Goal: Task Accomplishment & Management: Manage account settings

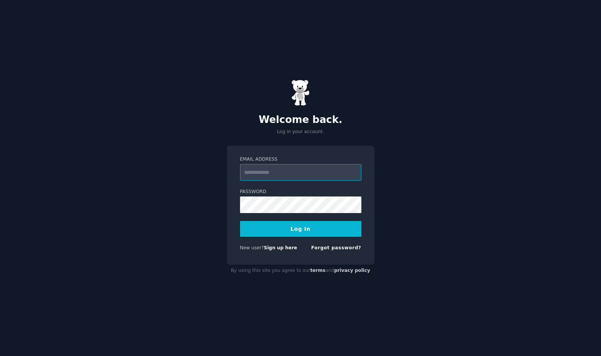
type input "**********"
click at [319, 229] on button "Log In" at bounding box center [300, 229] width 121 height 16
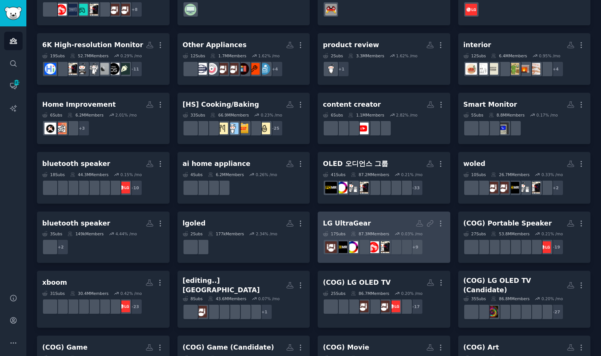
scroll to position [306, 0]
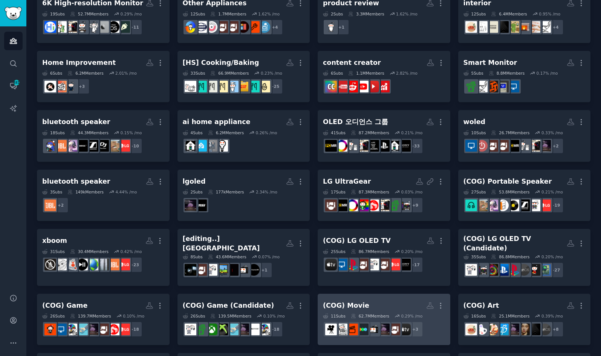
click at [367, 299] on h2 "(COG) Movie More" at bounding box center [384, 305] width 122 height 13
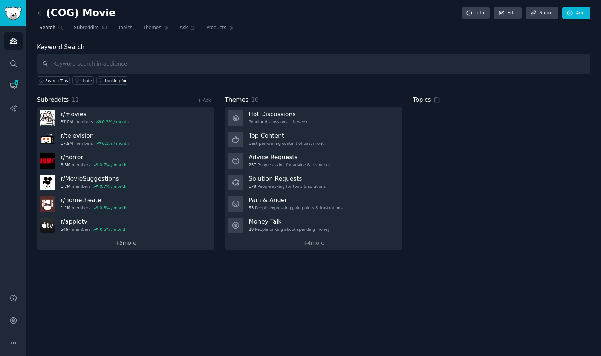
click at [128, 246] on link "+ 5 more" at bounding box center [125, 242] width 177 height 13
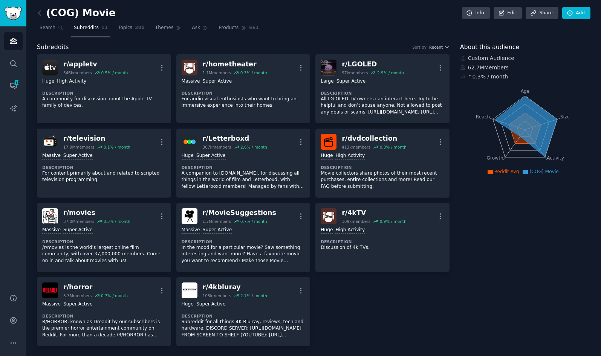
click at [239, 10] on div "(COG) Movie Info Edit Share Add" at bounding box center [313, 14] width 553 height 15
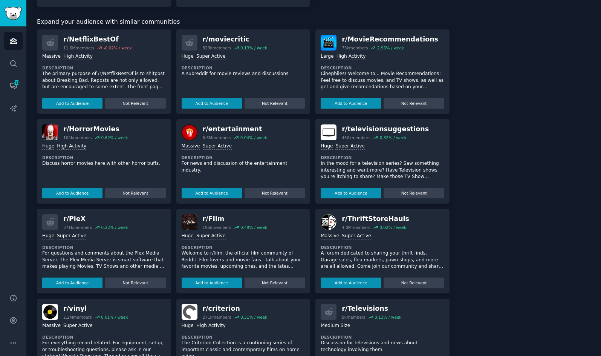
scroll to position [377, 0]
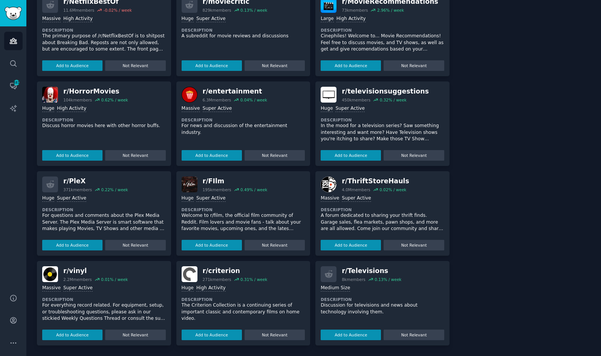
click at [15, 150] on div "Audiences Search Conversations 481 AI Reports" at bounding box center [13, 155] width 26 height 258
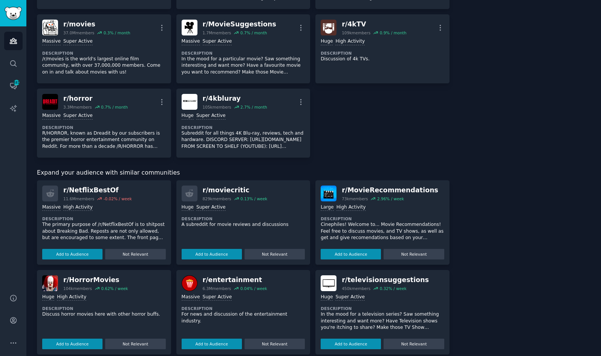
scroll to position [75, 0]
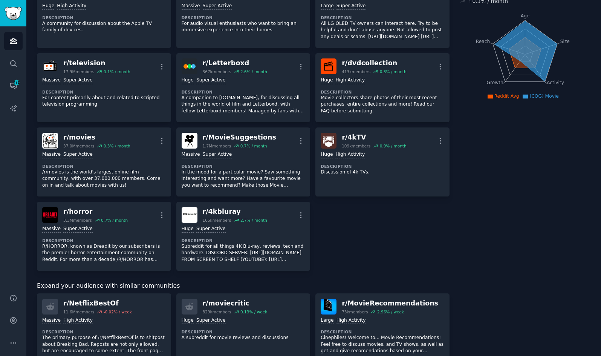
click at [348, 221] on div "r/ appletv 546k members 0.5 % / month More Huge High Activity Description A com…" at bounding box center [243, 125] width 413 height 292
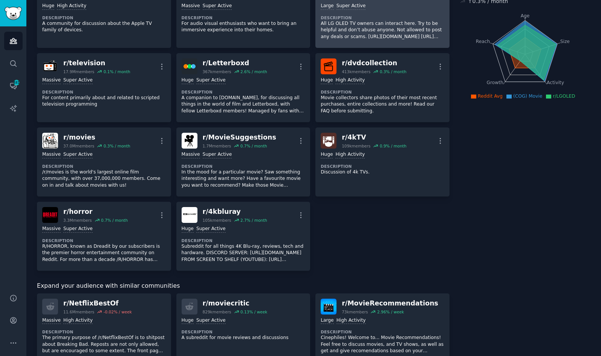
scroll to position [0, 0]
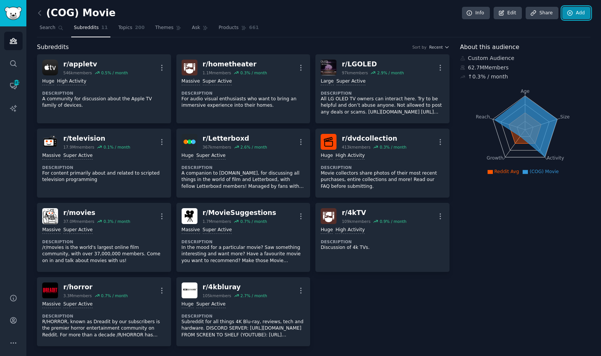
click at [565, 17] on link "Add" at bounding box center [576, 13] width 28 height 13
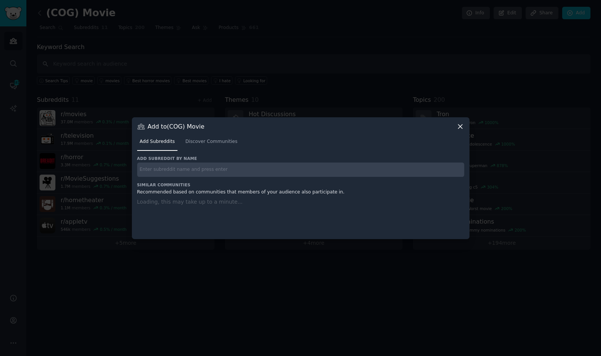
click at [458, 125] on icon at bounding box center [460, 126] width 8 height 8
click at [381, 104] on div at bounding box center [300, 178] width 601 height 356
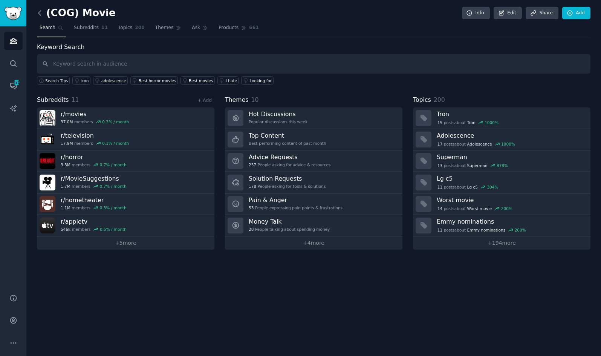
click at [41, 11] on icon at bounding box center [40, 13] width 8 height 8
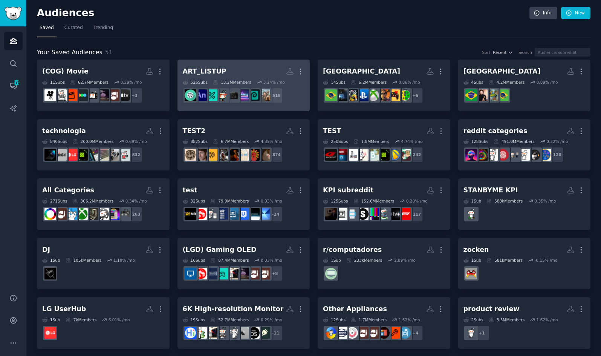
click at [205, 69] on div "ART_LISTUP" at bounding box center [205, 71] width 44 height 9
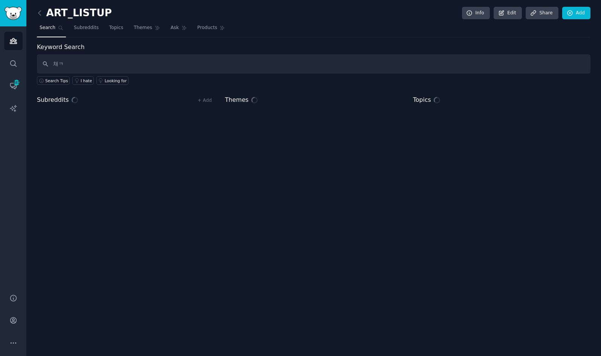
type input "채"
click at [582, 15] on link "Add" at bounding box center [576, 13] width 28 height 13
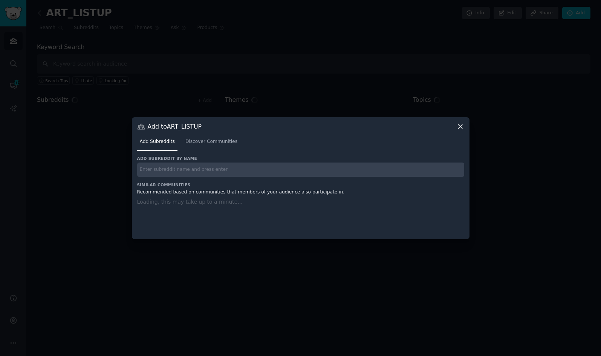
click at [193, 166] on input "text" at bounding box center [300, 169] width 327 height 15
type input "채"
type input "cozy"
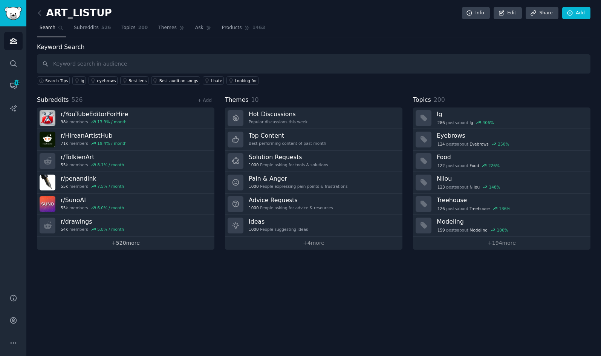
click at [138, 245] on link "+ 520 more" at bounding box center [125, 242] width 177 height 13
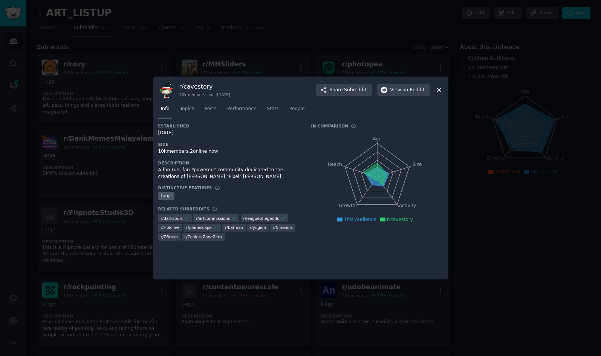
click at [440, 92] on icon at bounding box center [439, 90] width 8 height 8
